Goal: Use online tool/utility: Utilize a website feature to perform a specific function

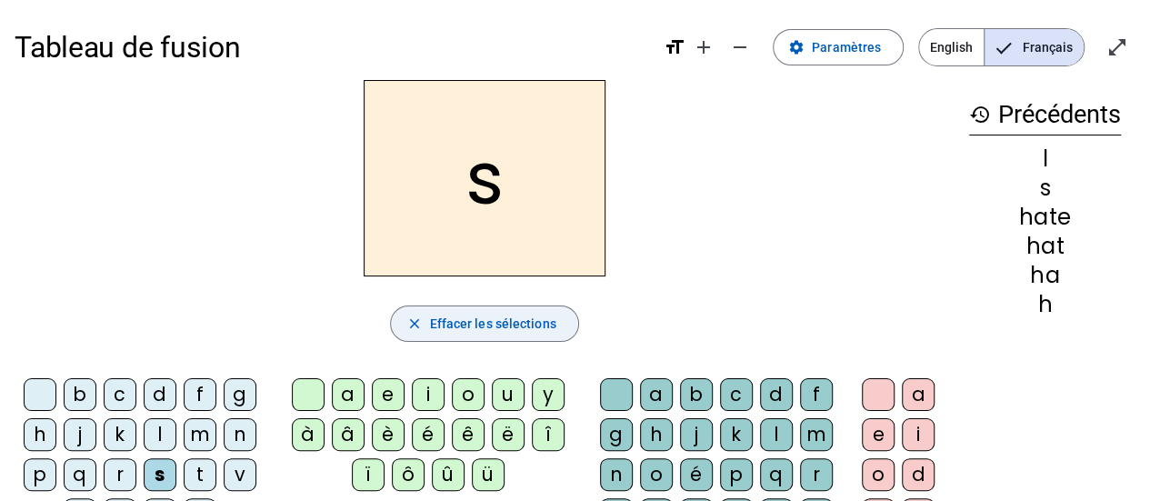
click at [423, 315] on span "button" at bounding box center [484, 324] width 186 height 44
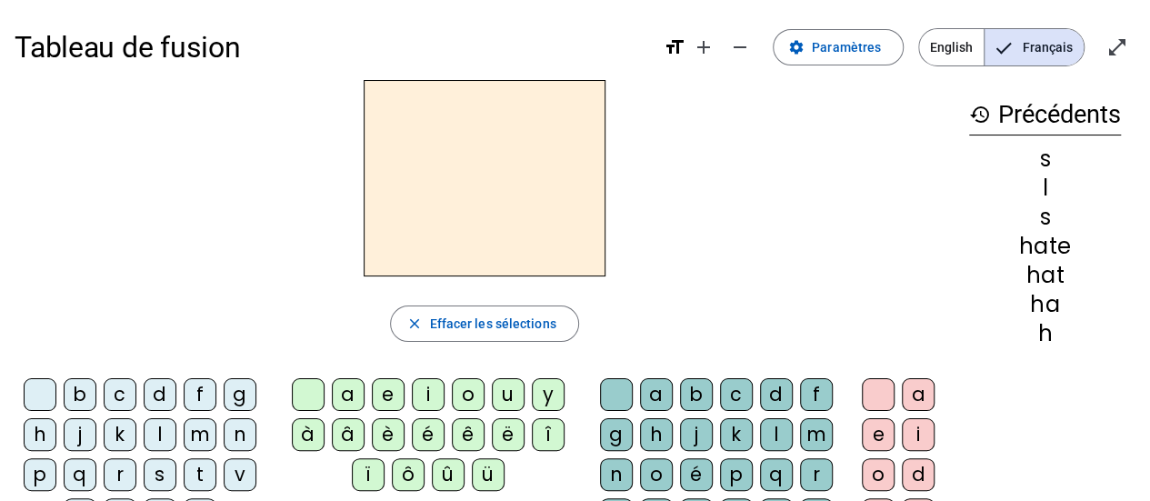
click at [187, 395] on div "f" at bounding box center [200, 394] width 33 height 33
click at [467, 436] on div "ê" at bounding box center [468, 434] width 33 height 33
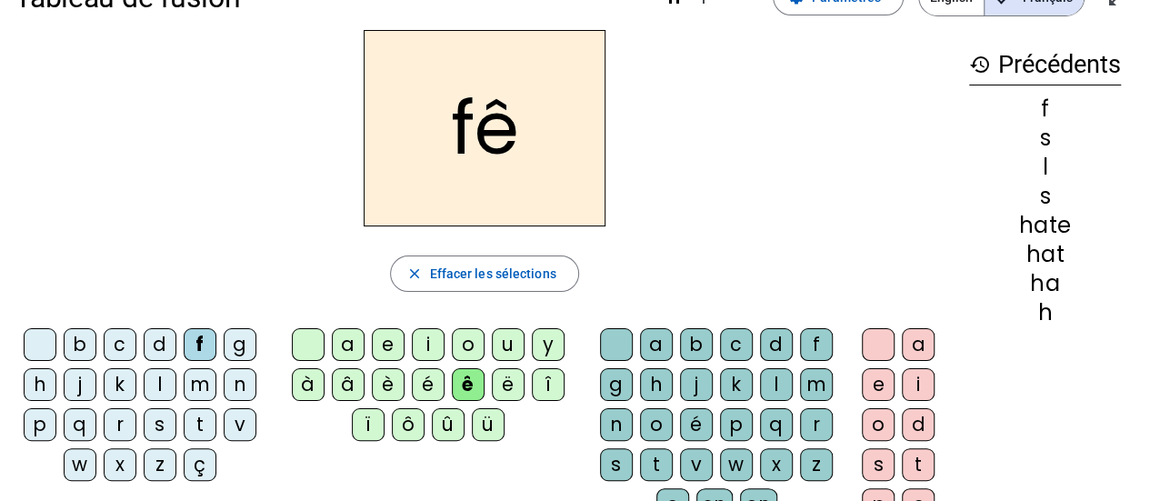
scroll to position [53, 0]
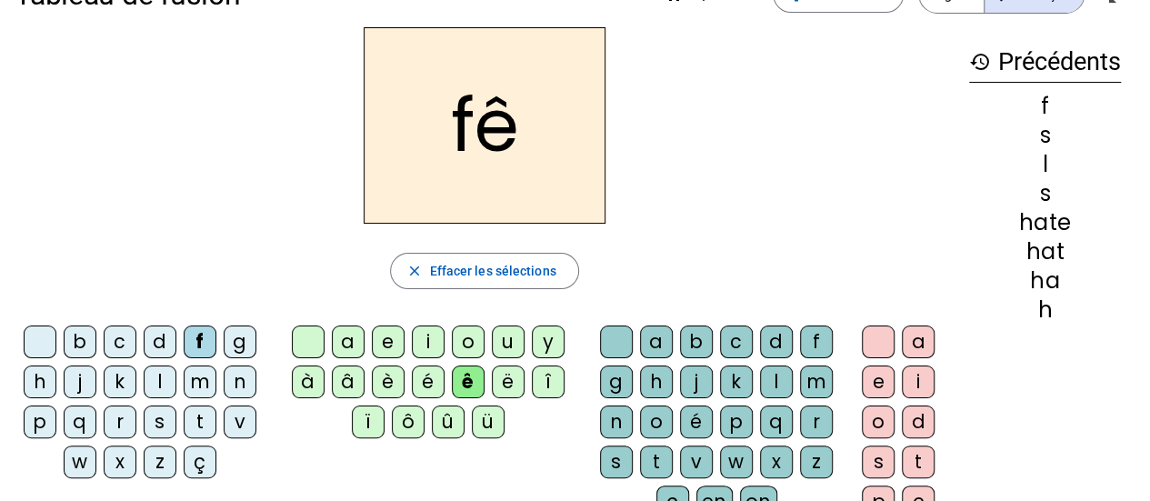
click at [656, 459] on div "t" at bounding box center [656, 461] width 33 height 33
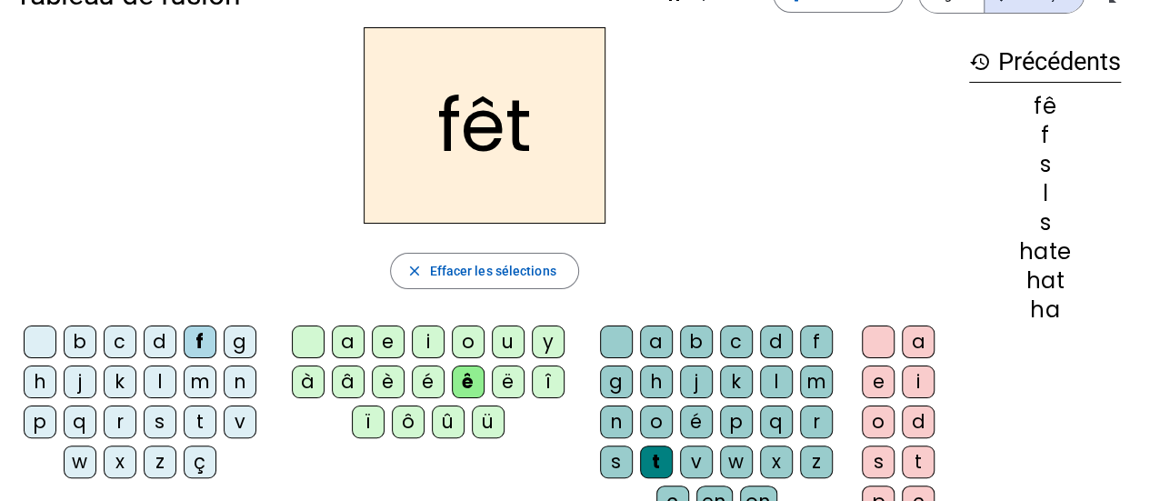
click at [881, 380] on div "e" at bounding box center [877, 381] width 33 height 33
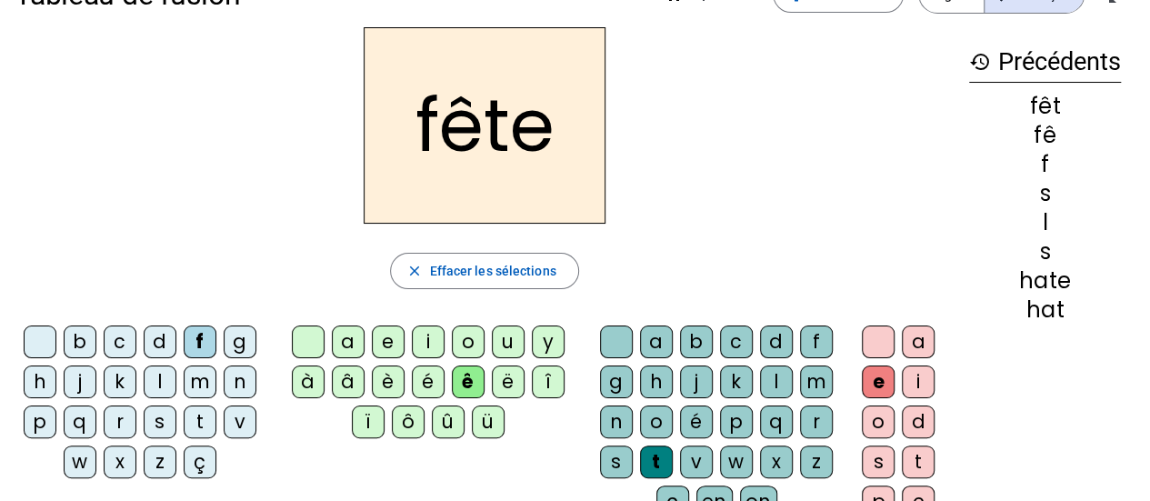
click at [85, 339] on div "b" at bounding box center [80, 341] width 33 height 33
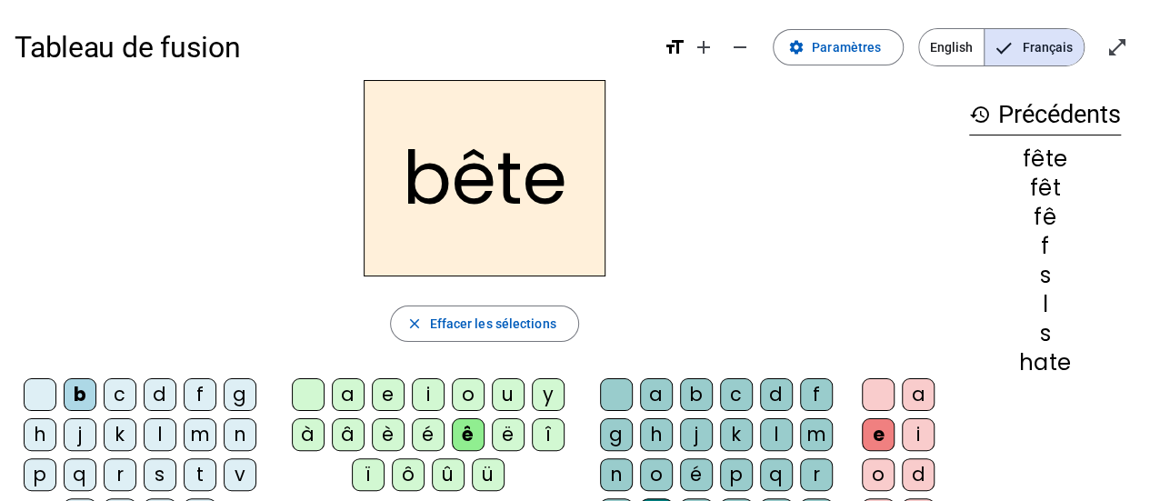
scroll to position [14, 0]
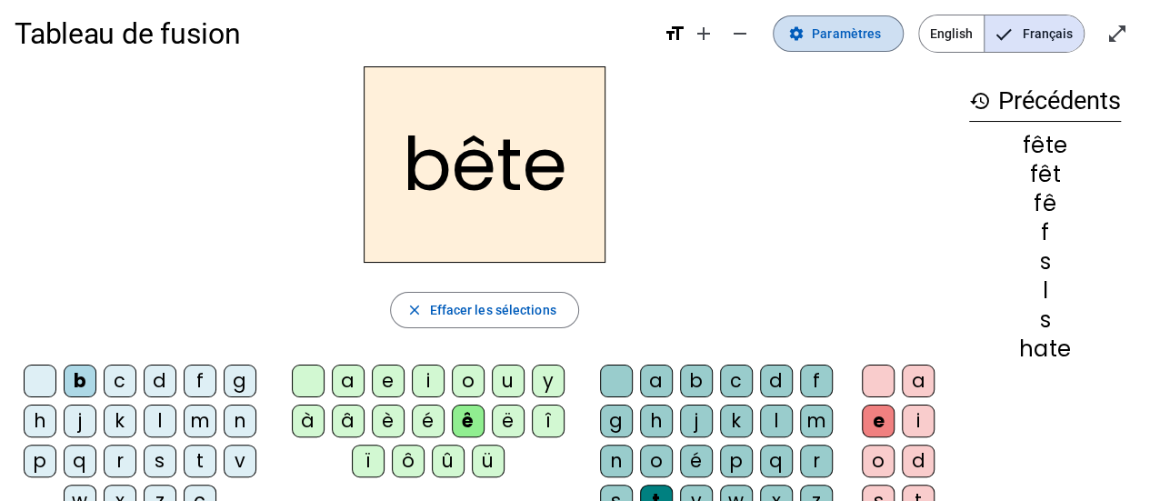
click at [849, 35] on span "Paramètres" at bounding box center [846, 34] width 69 height 22
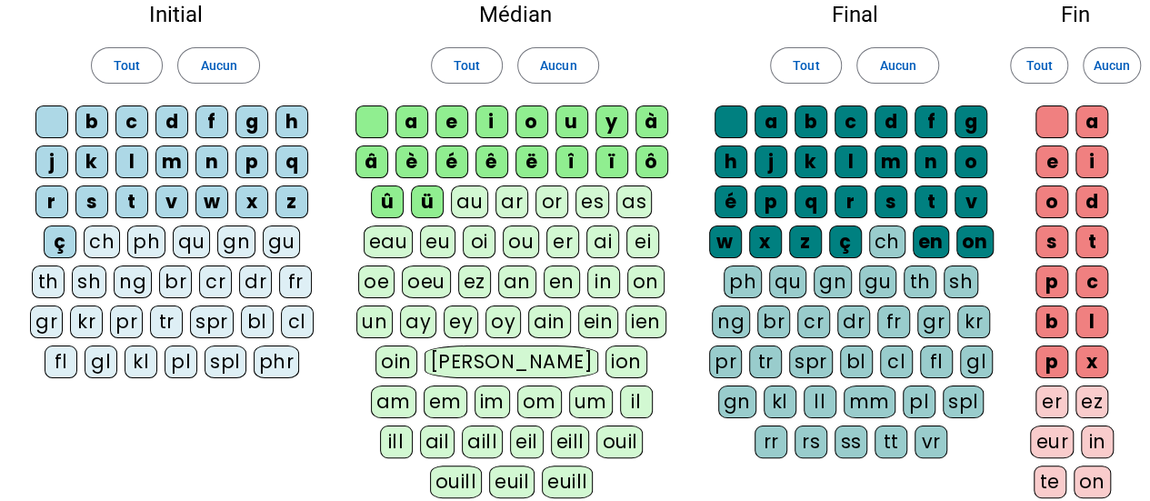
scroll to position [114, 0]
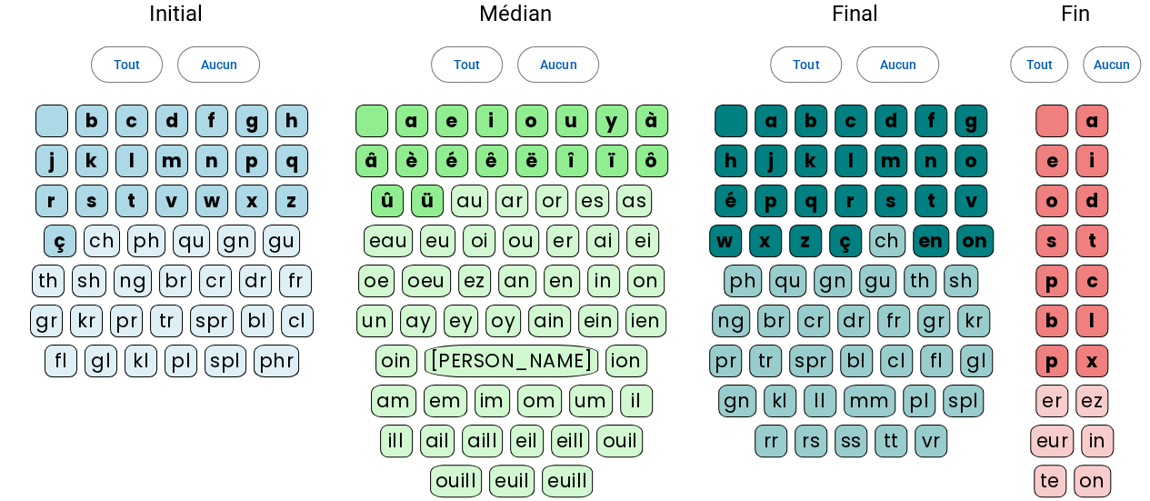
click at [210, 275] on div "cr" at bounding box center [215, 280] width 33 height 33
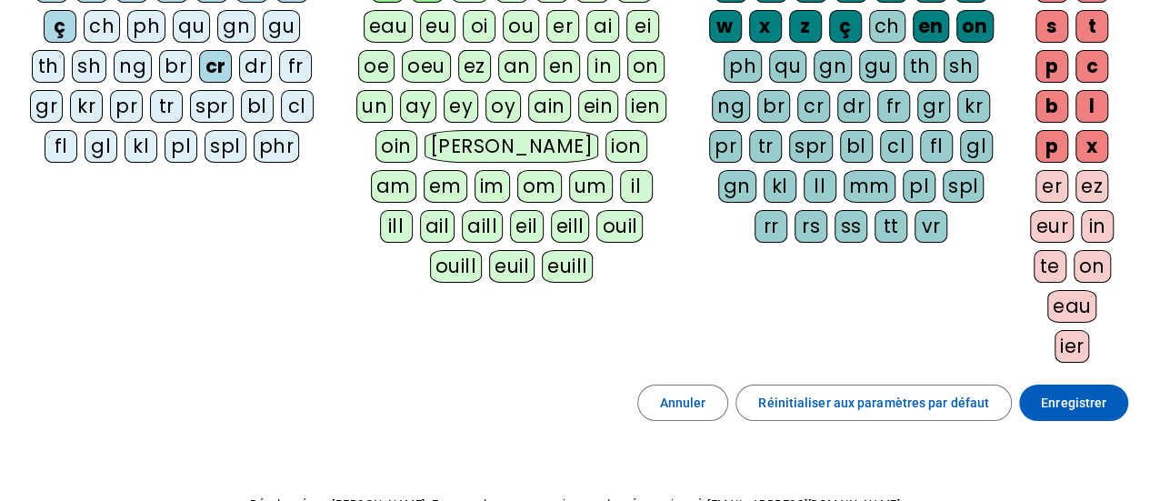
scroll to position [431, 0]
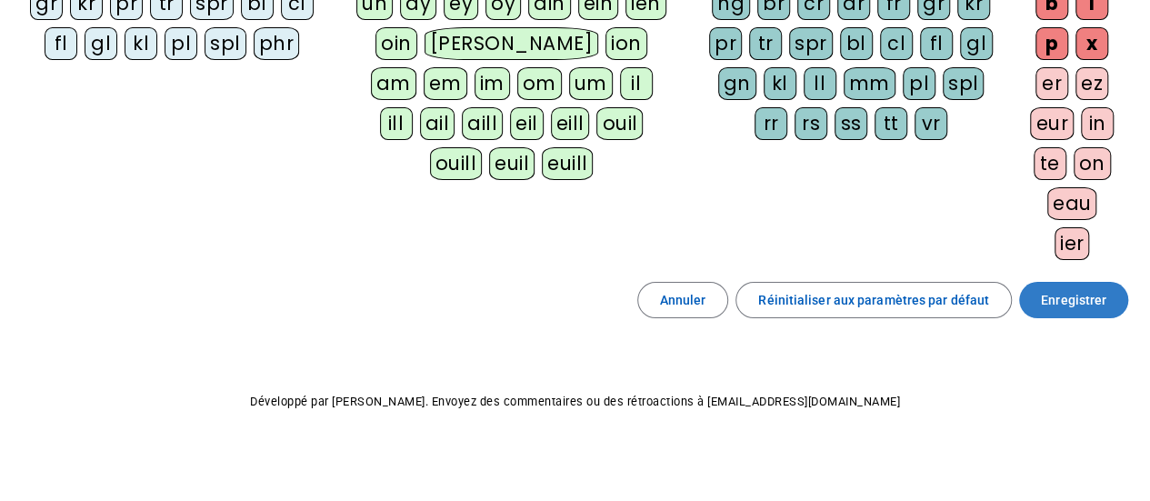
click at [1081, 300] on span "Enregistrer" at bounding box center [1073, 300] width 65 height 22
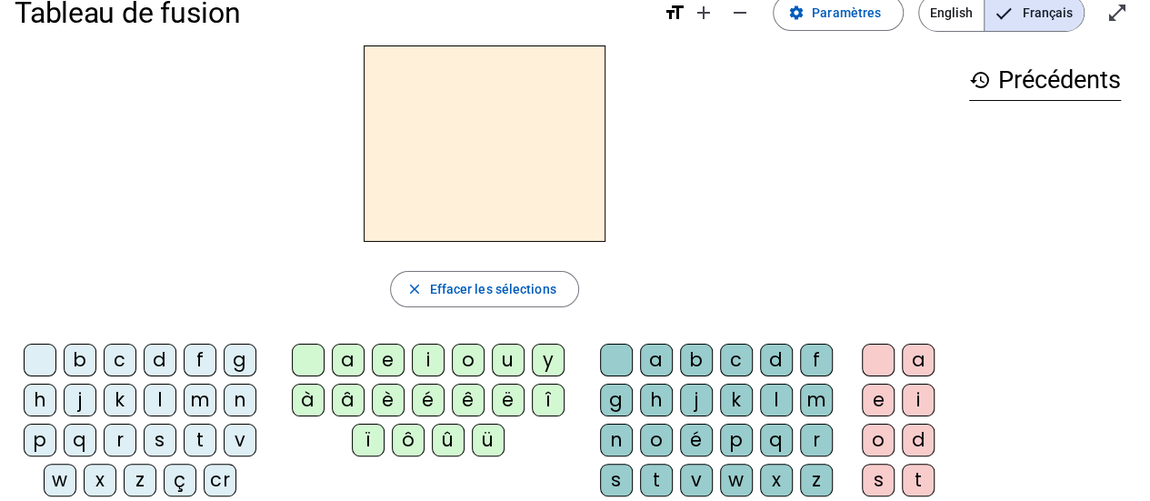
scroll to position [35, 0]
click at [204, 358] on div "f" at bounding box center [200, 360] width 33 height 33
click at [77, 357] on div "b" at bounding box center [80, 360] width 33 height 33
click at [465, 402] on div "ê" at bounding box center [468, 399] width 33 height 33
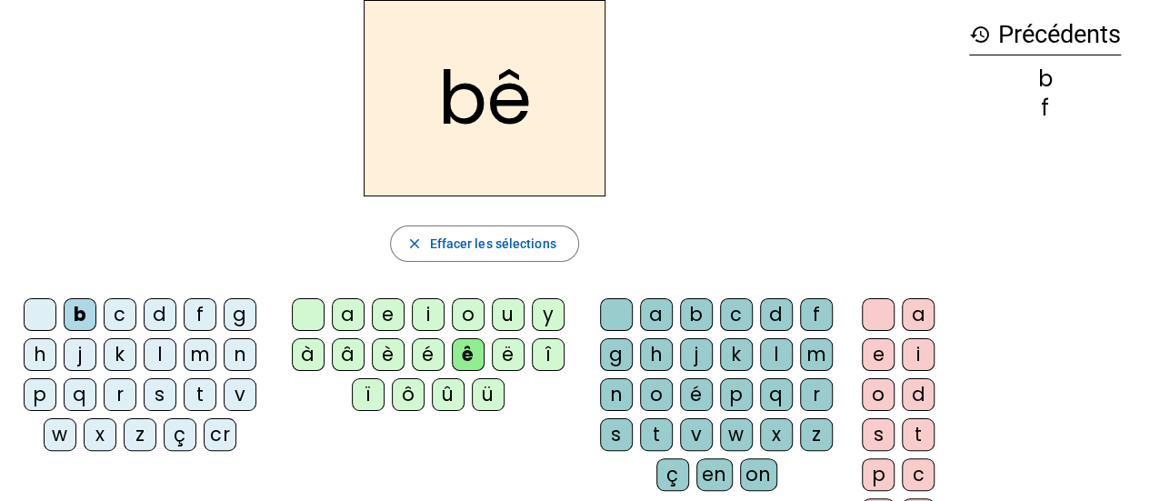
scroll to position [80, 0]
click at [654, 430] on div "t" at bounding box center [656, 434] width 33 height 33
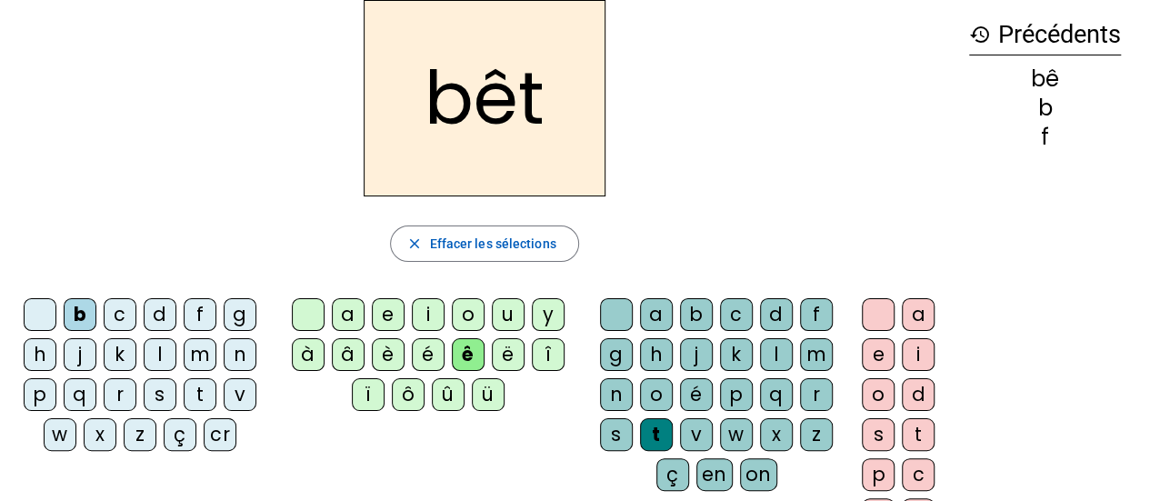
click at [871, 353] on div "e" at bounding box center [877, 354] width 33 height 33
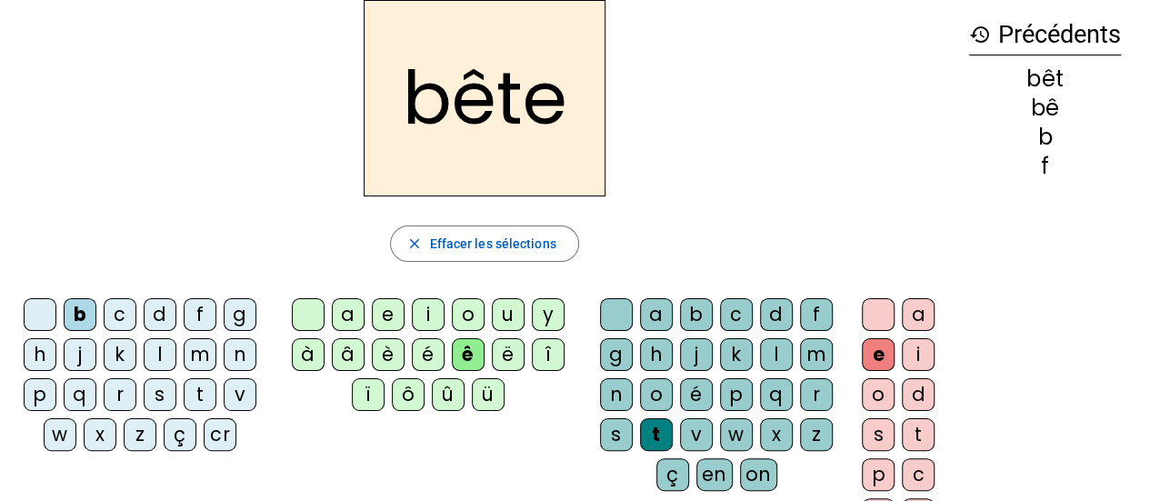
click at [208, 433] on div "cr" at bounding box center [220, 434] width 33 height 33
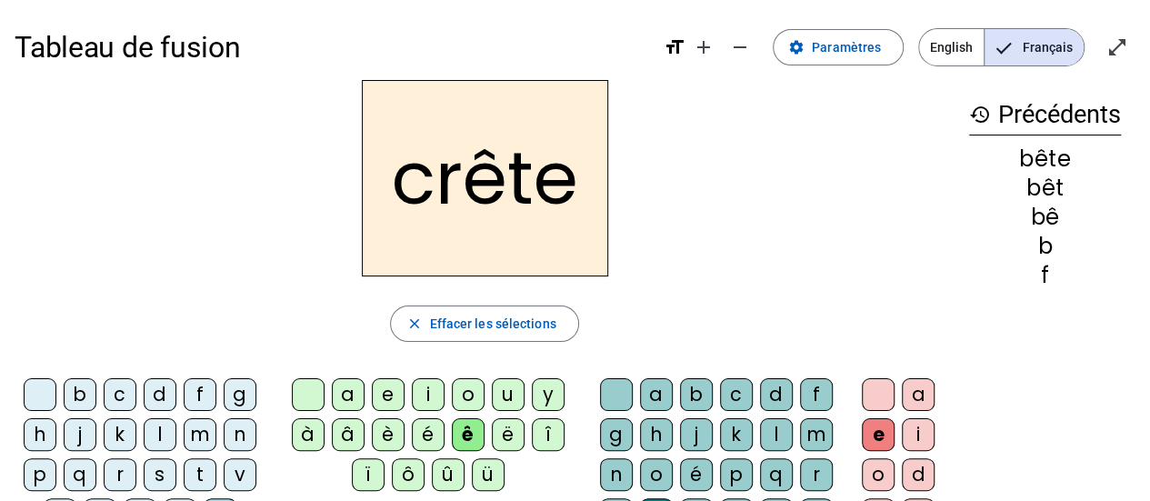
scroll to position [12, 0]
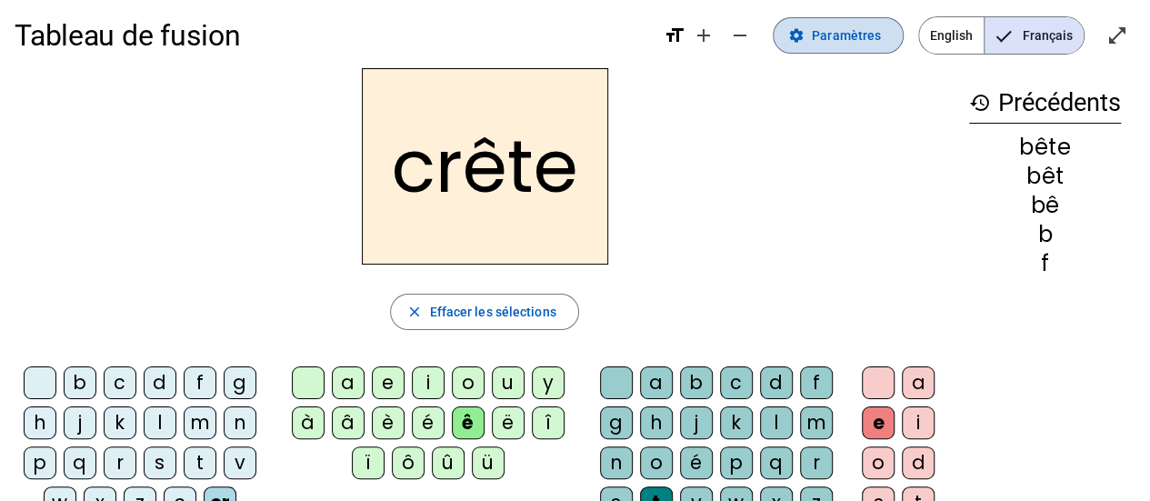
click at [839, 32] on span "Paramètres" at bounding box center [846, 36] width 69 height 22
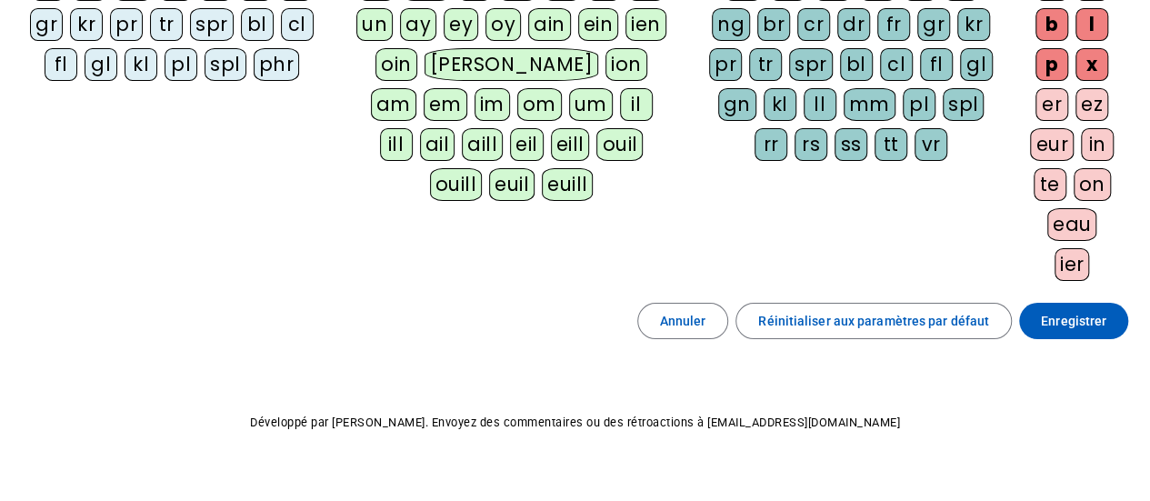
scroll to position [431, 0]
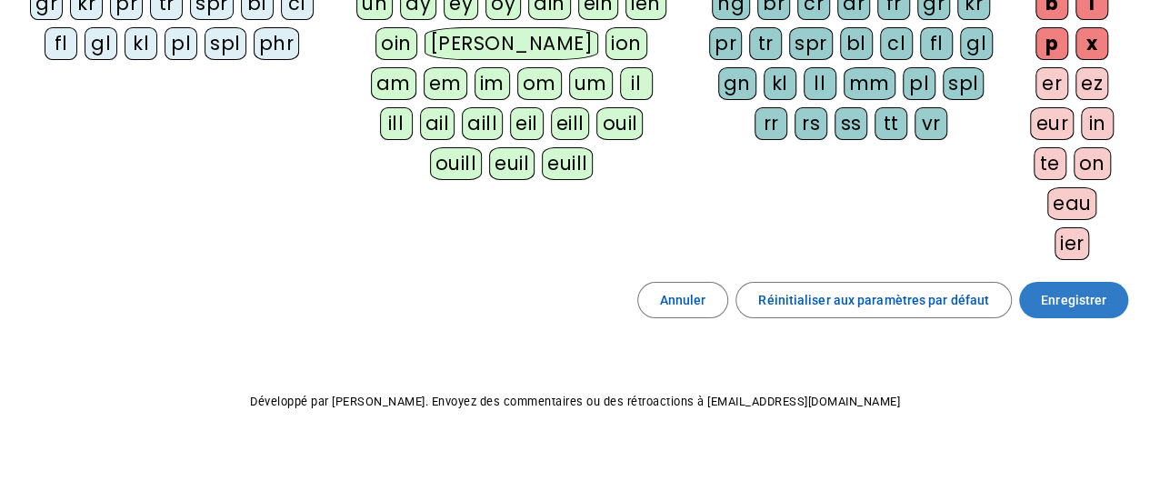
click at [1075, 292] on span "Enregistrer" at bounding box center [1073, 300] width 65 height 22
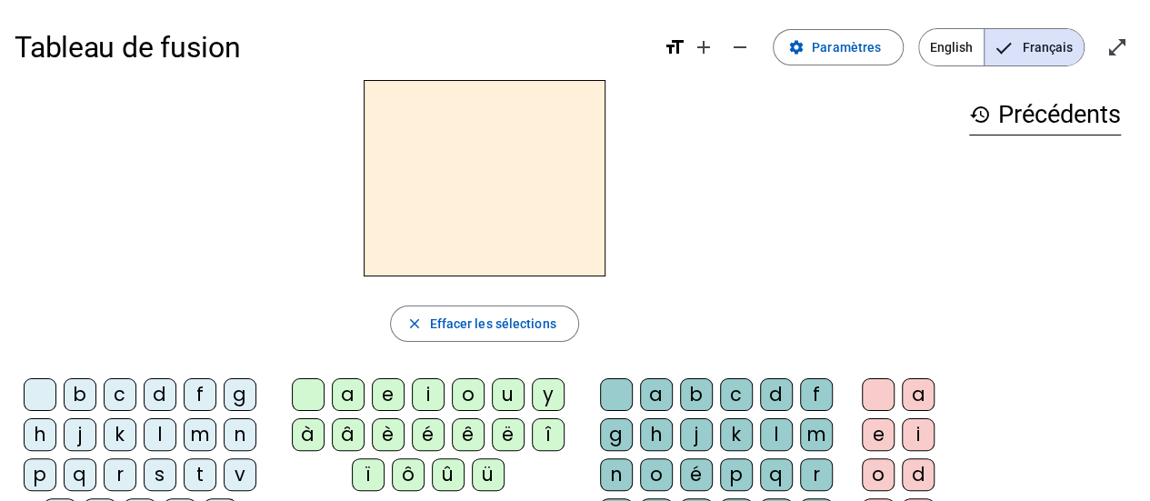
scroll to position [87, 0]
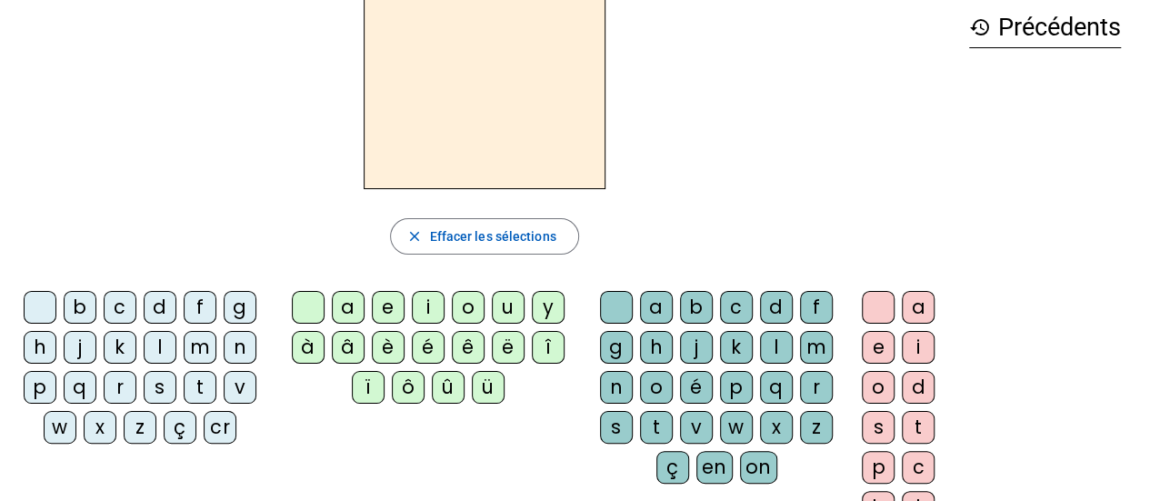
click at [461, 344] on div "ê" at bounding box center [468, 347] width 33 height 33
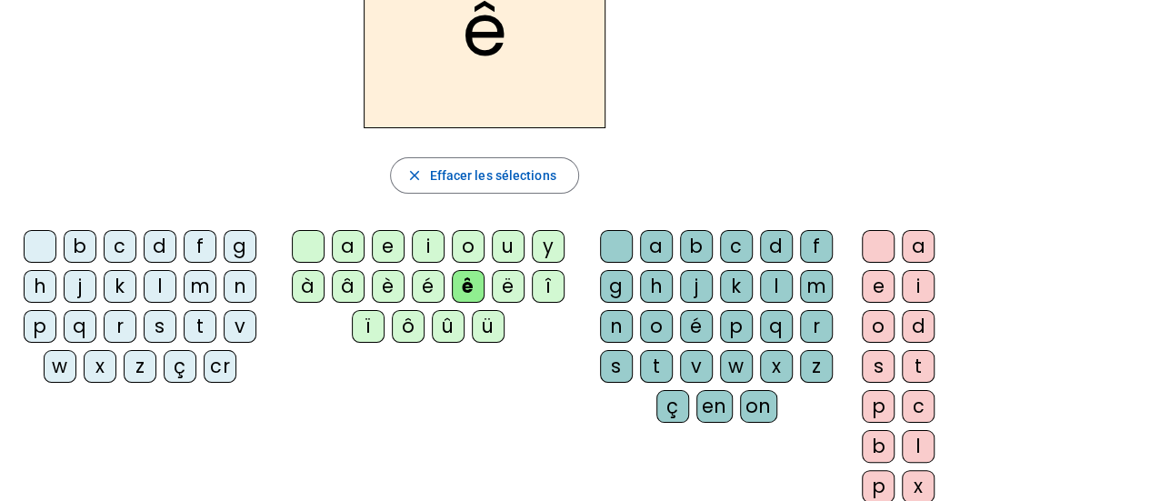
scroll to position [0, 0]
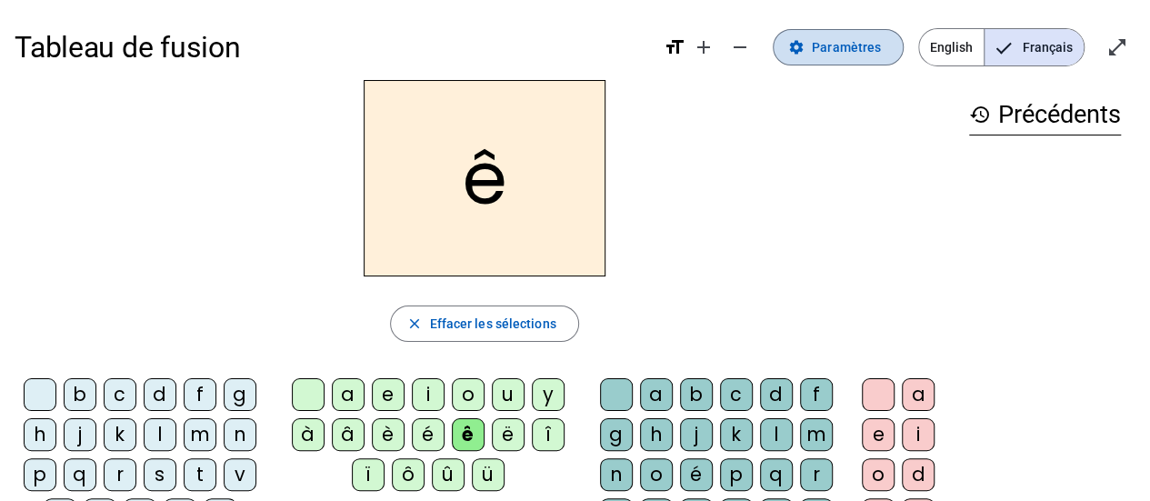
click at [871, 46] on span "Paramètres" at bounding box center [846, 47] width 69 height 22
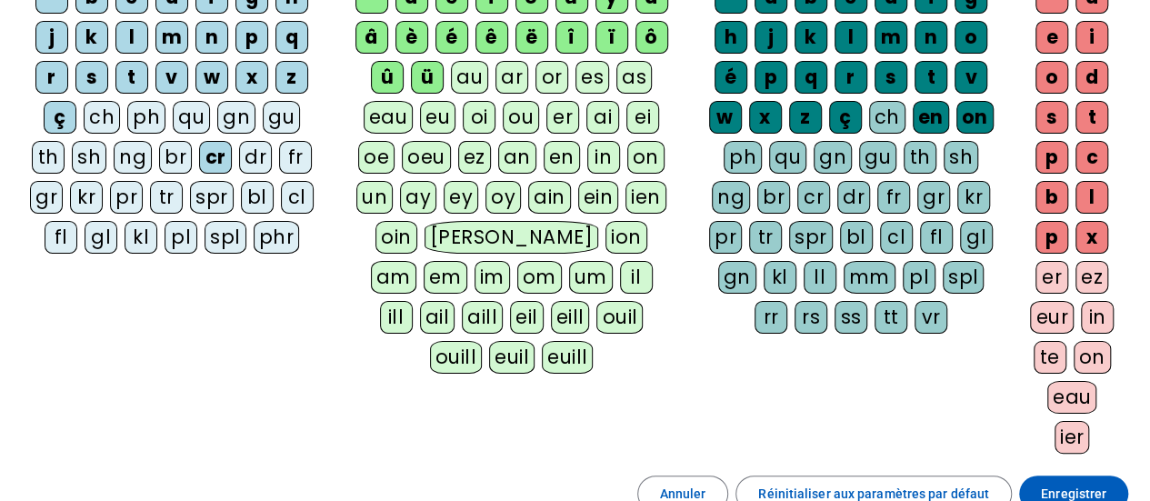
scroll to position [240, 0]
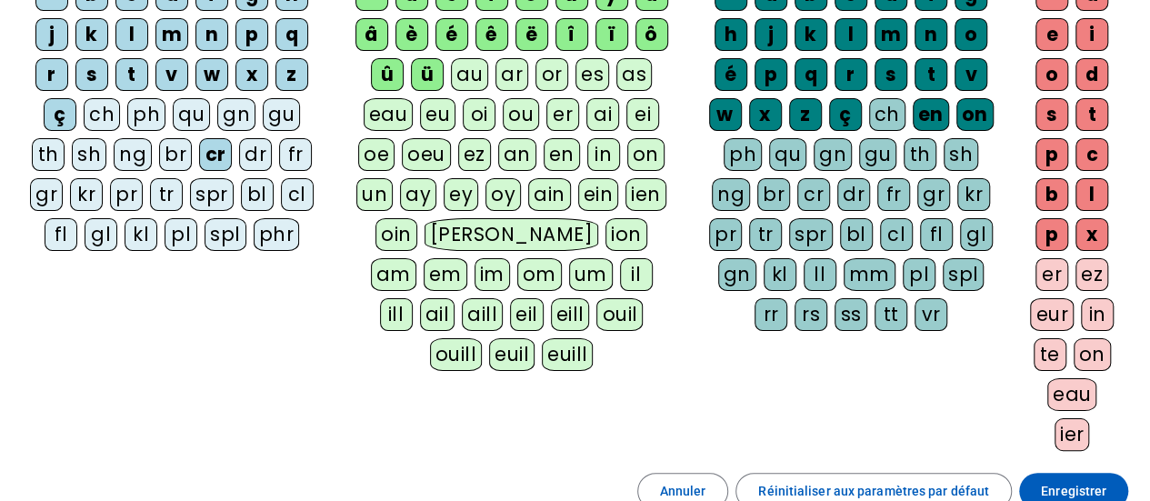
click at [768, 232] on div "tr" at bounding box center [765, 234] width 33 height 33
click at [1065, 480] on span "Enregistrer" at bounding box center [1073, 491] width 65 height 22
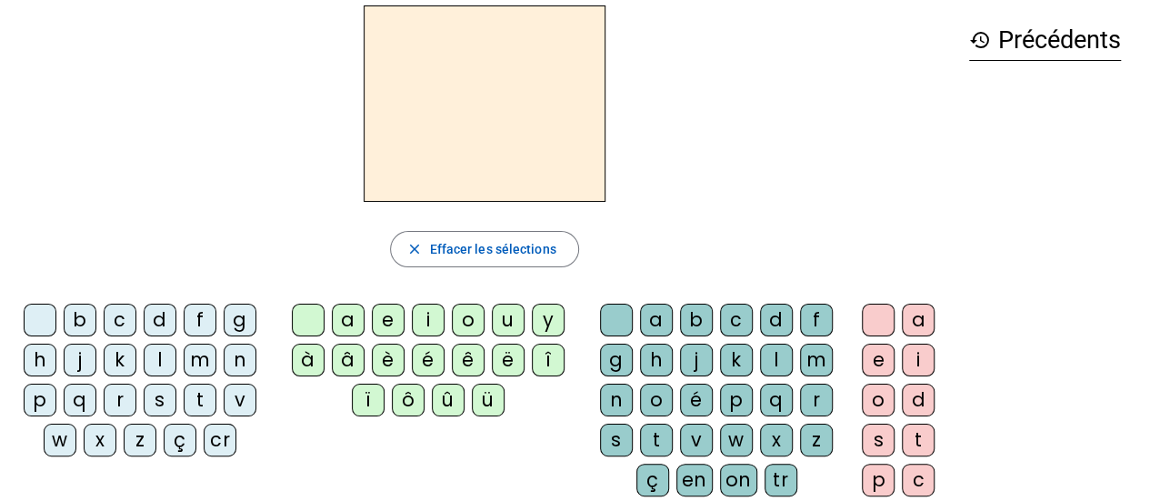
scroll to position [78, 0]
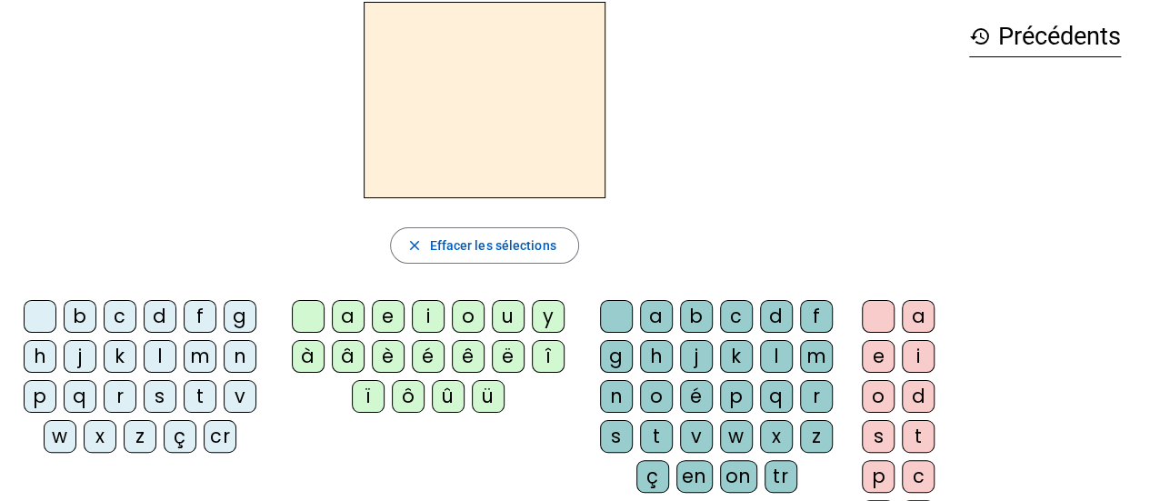
click at [466, 358] on div "ê" at bounding box center [468, 356] width 33 height 33
click at [757, 460] on letter-bubble "on" at bounding box center [742, 480] width 45 height 40
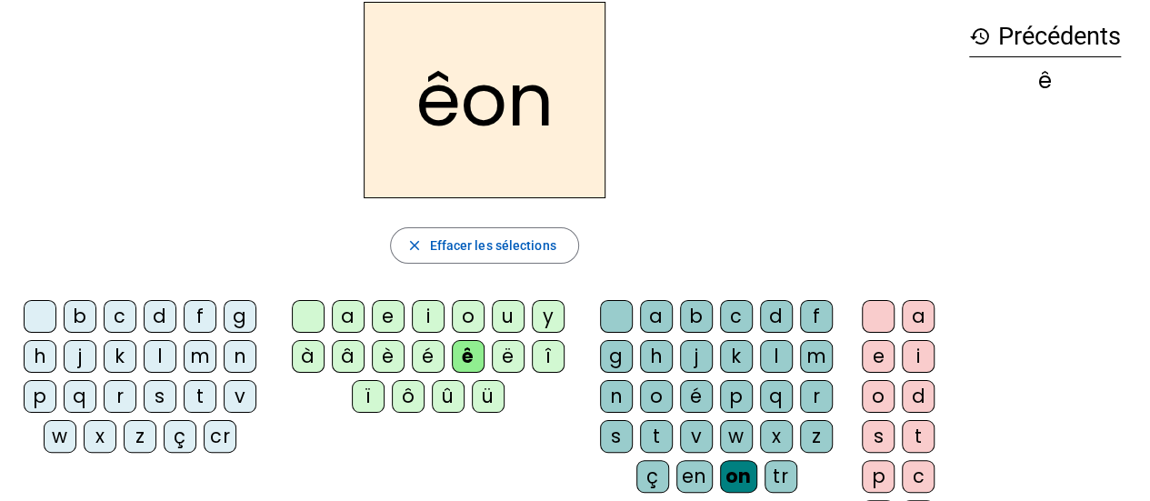
click at [774, 477] on div "tr" at bounding box center [780, 476] width 33 height 33
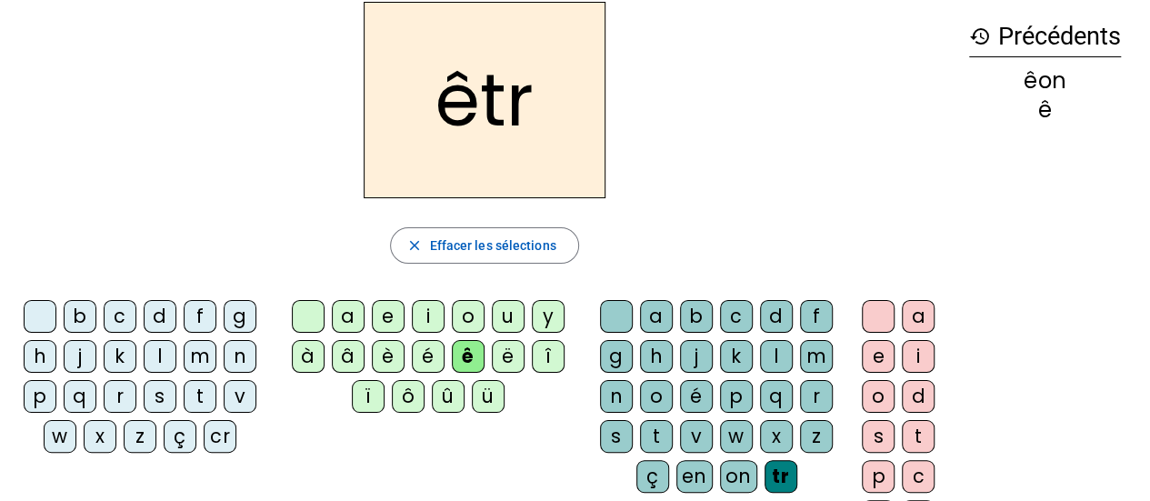
click at [873, 366] on div "e" at bounding box center [877, 356] width 33 height 33
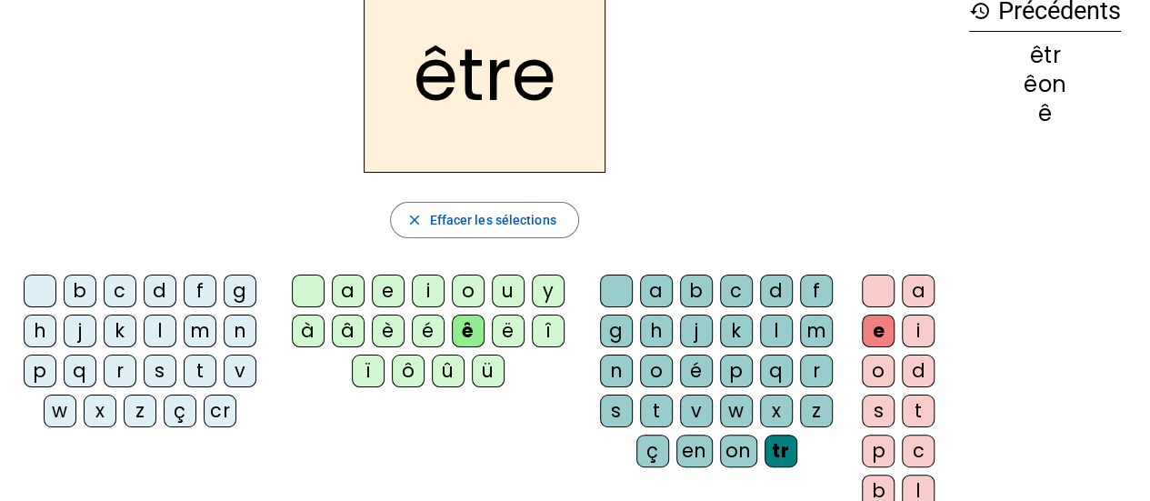
scroll to position [103, 0]
click at [198, 368] on div "t" at bounding box center [200, 371] width 33 height 33
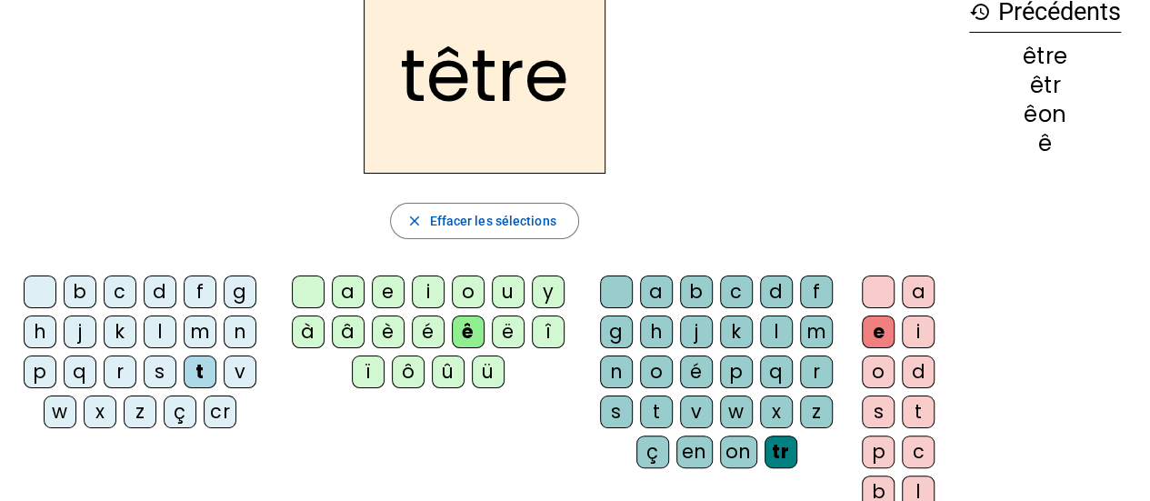
click at [464, 324] on div "ê" at bounding box center [468, 331] width 33 height 33
click at [655, 405] on div "t" at bounding box center [656, 411] width 33 height 33
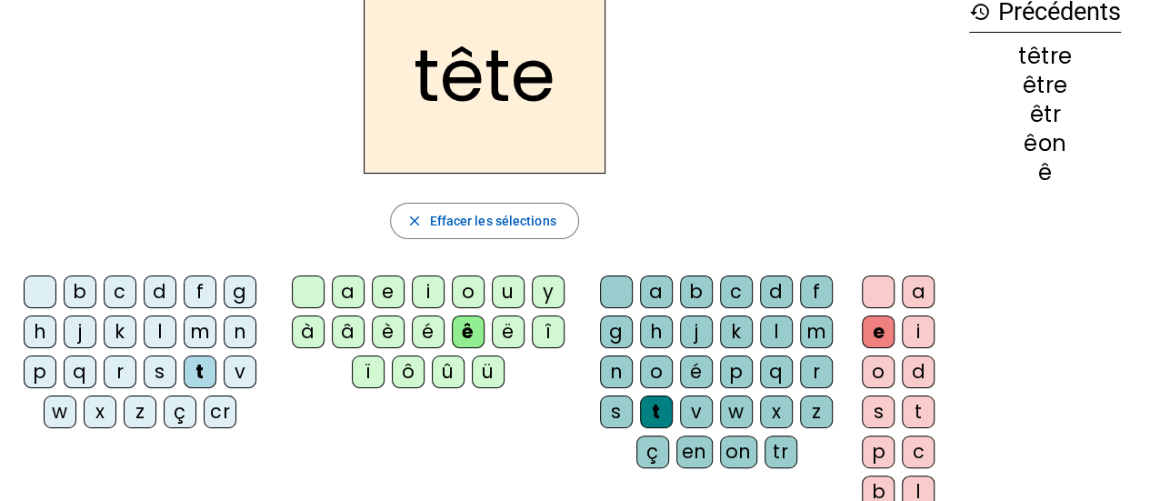
click at [76, 297] on div "b" at bounding box center [80, 291] width 33 height 33
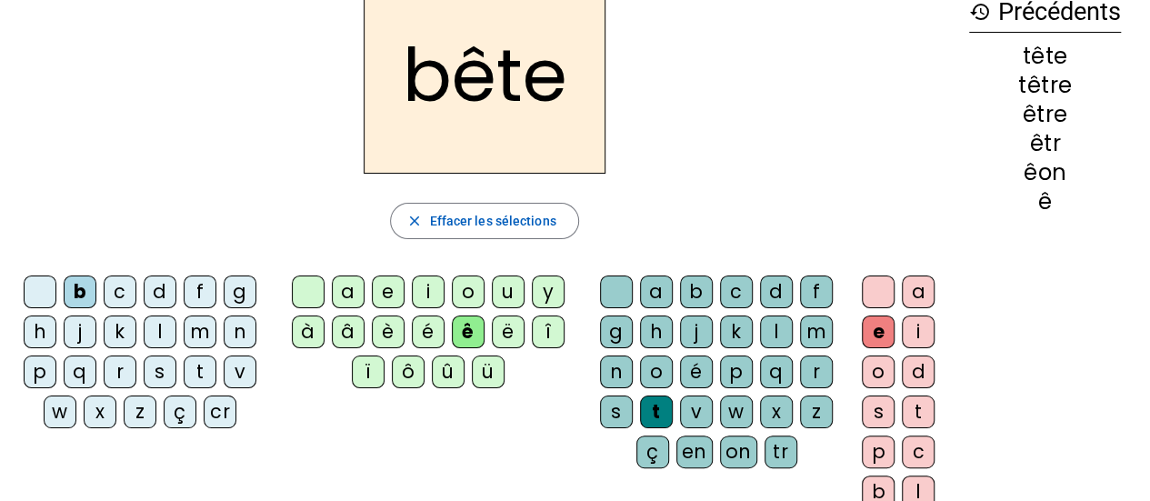
click at [189, 297] on div "f" at bounding box center [200, 291] width 33 height 33
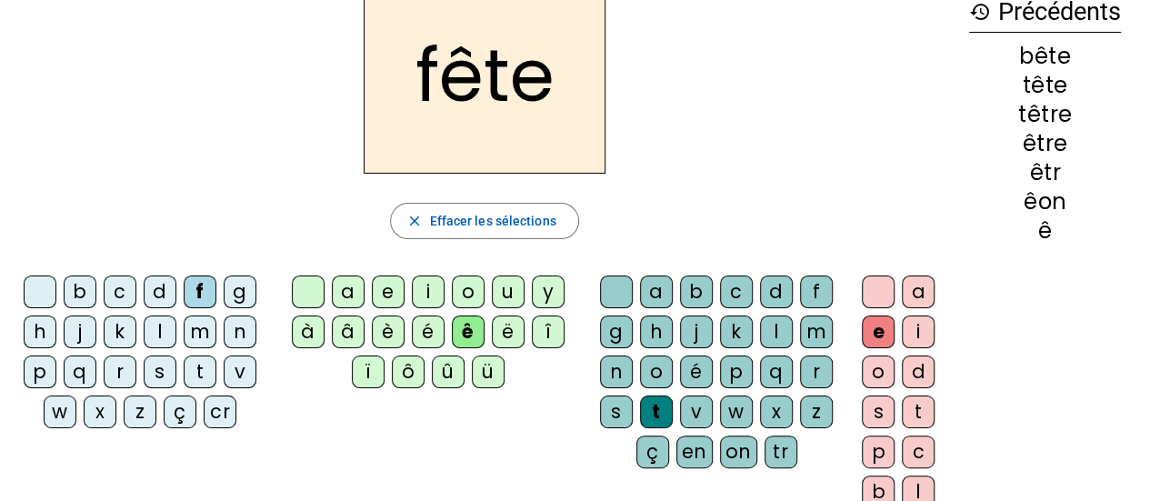
click at [200, 373] on div "t" at bounding box center [200, 371] width 33 height 33
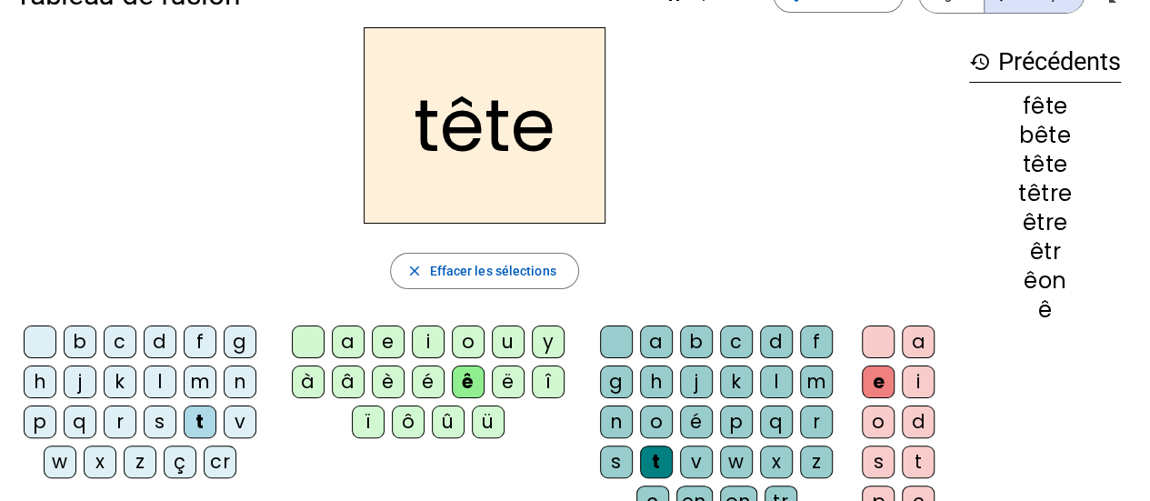
scroll to position [0, 0]
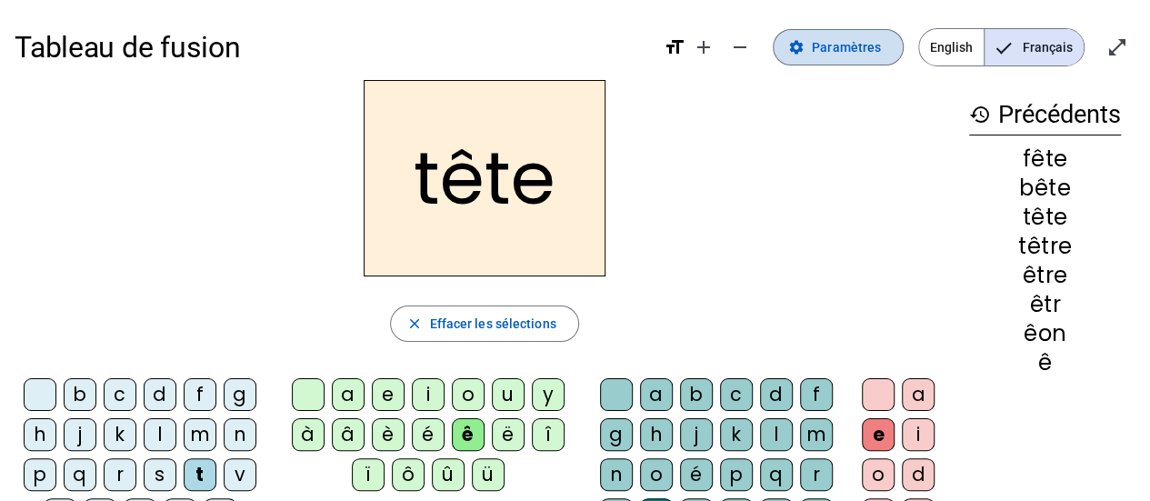
click at [867, 39] on span "Paramètres" at bounding box center [846, 47] width 69 height 22
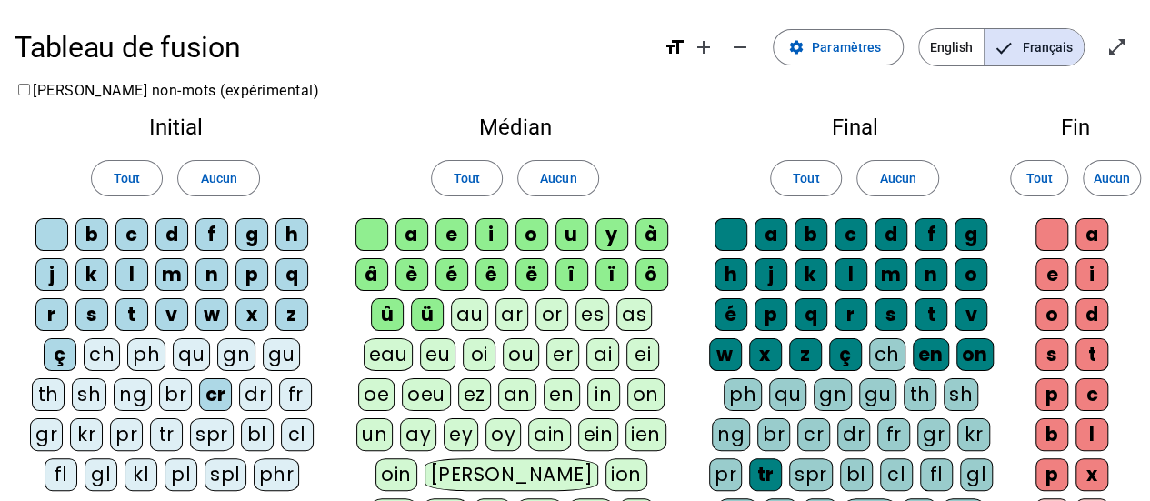
click at [130, 426] on div "pr" at bounding box center [126, 434] width 33 height 33
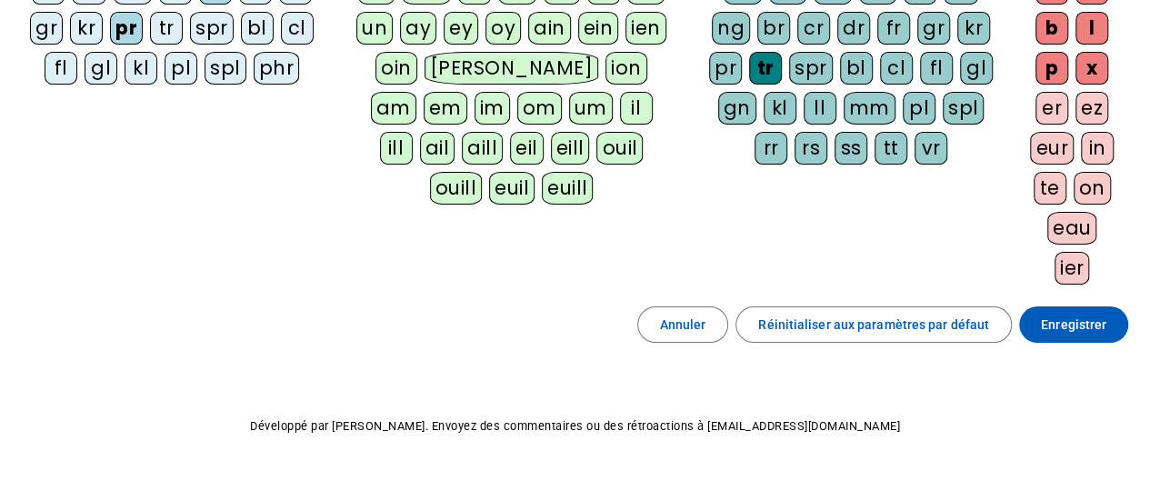
scroll to position [426, 0]
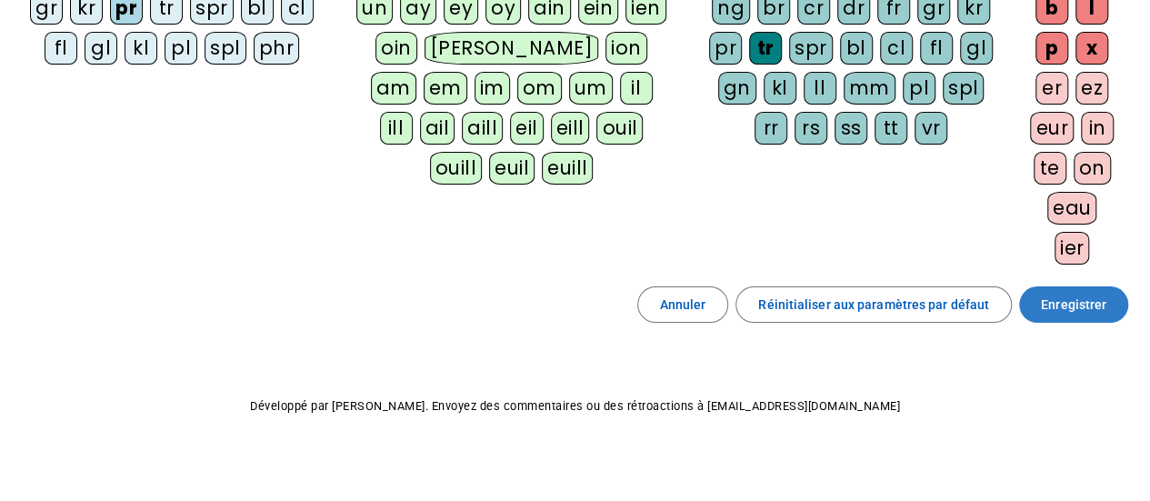
click at [1098, 296] on span "Enregistrer" at bounding box center [1073, 305] width 65 height 22
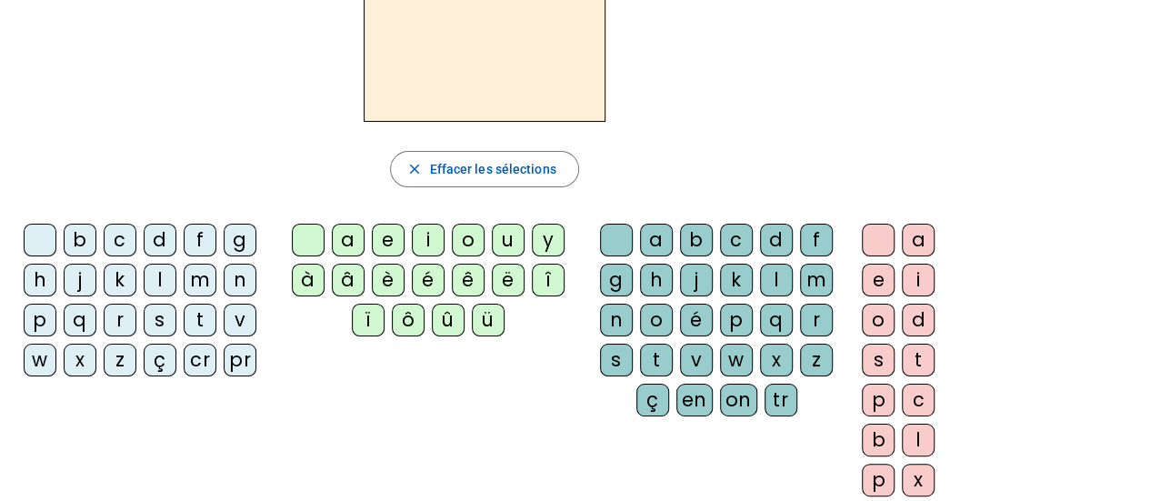
scroll to position [154, 0]
click at [231, 357] on div "pr" at bounding box center [240, 360] width 33 height 33
click at [457, 279] on div "ê" at bounding box center [468, 280] width 33 height 33
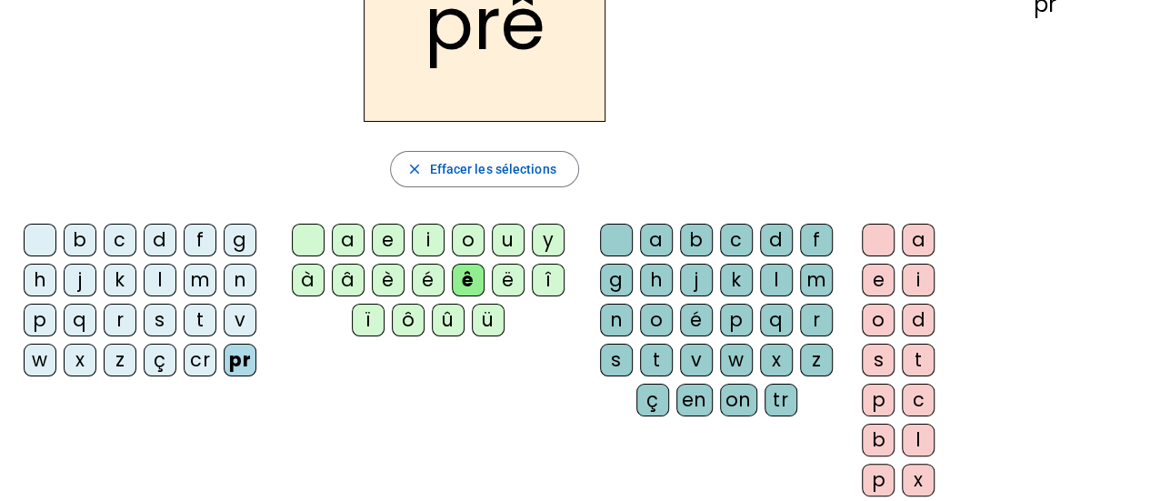
click at [656, 355] on div "t" at bounding box center [656, 360] width 33 height 33
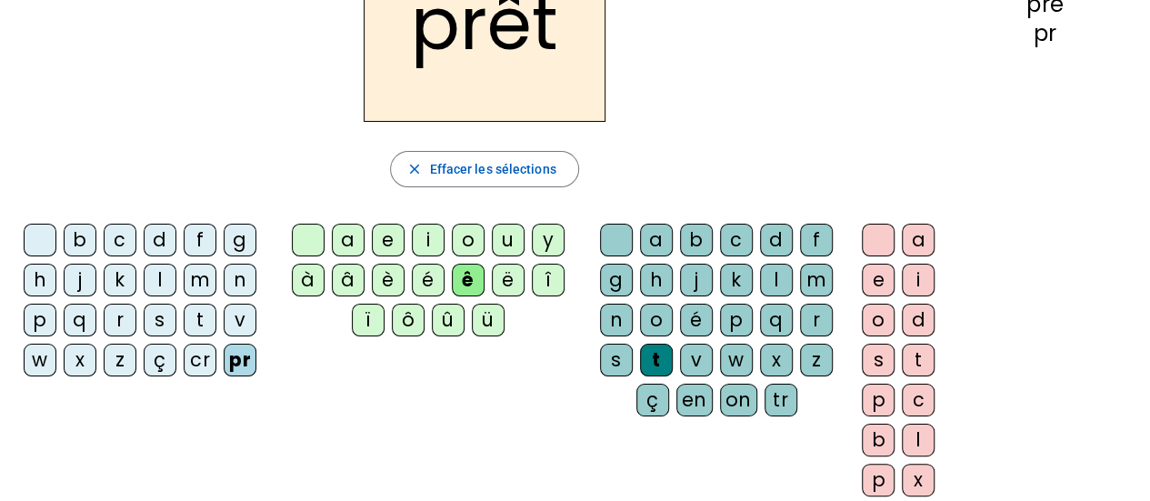
click at [883, 284] on div "e" at bounding box center [877, 280] width 33 height 33
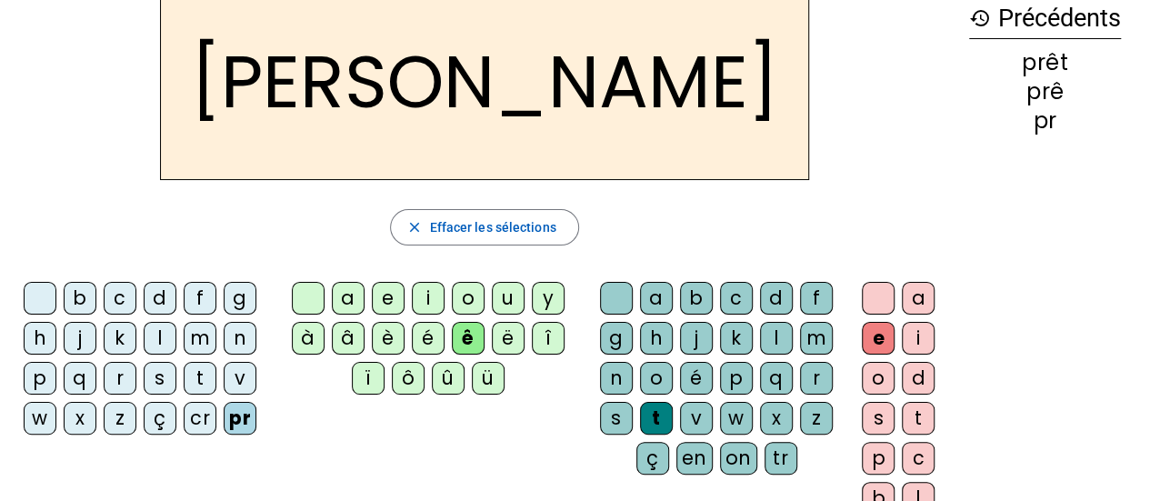
scroll to position [105, 0]
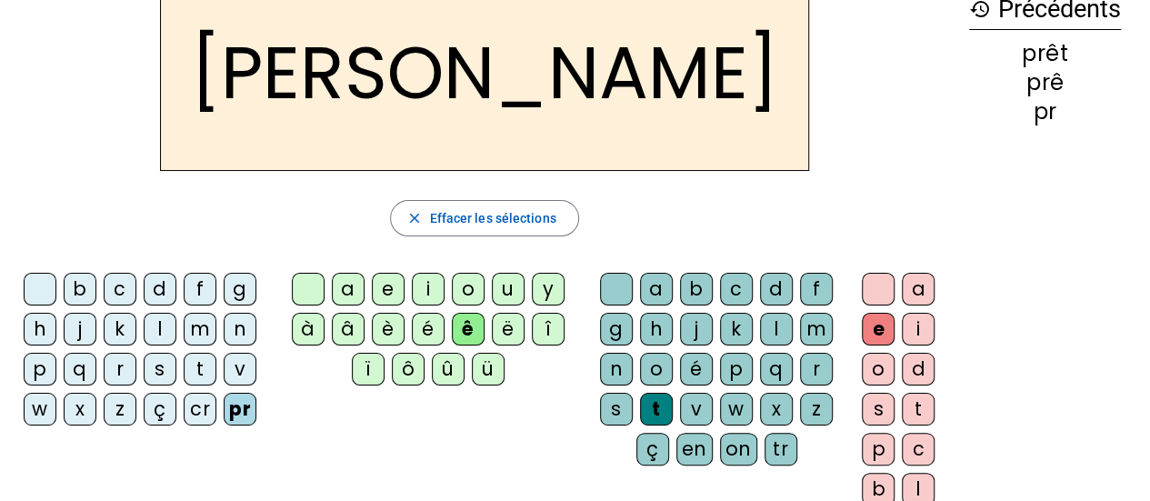
click at [198, 408] on div "cr" at bounding box center [200, 409] width 33 height 33
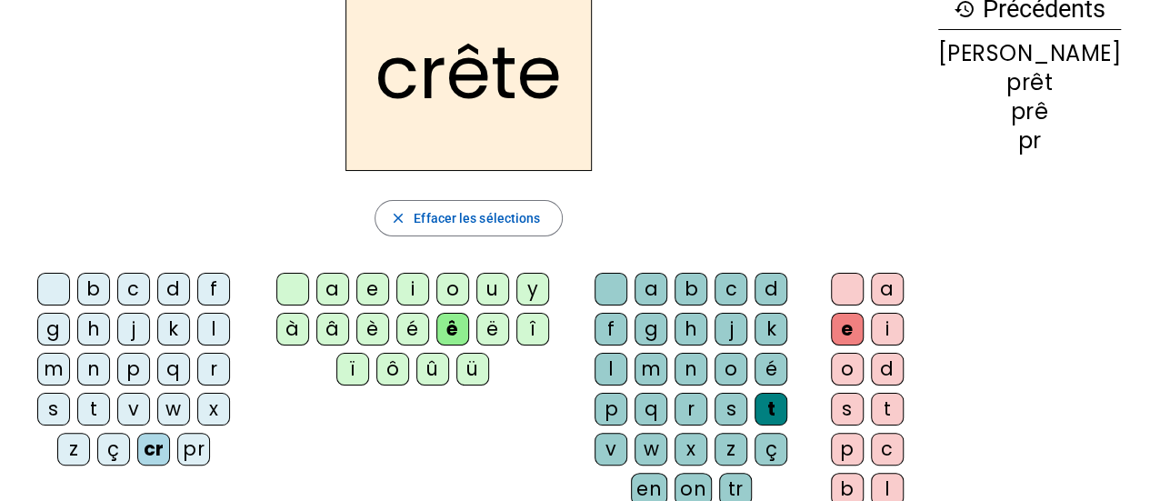
click at [627, 393] on div "p" at bounding box center [610, 409] width 33 height 33
